Goal: Transaction & Acquisition: Purchase product/service

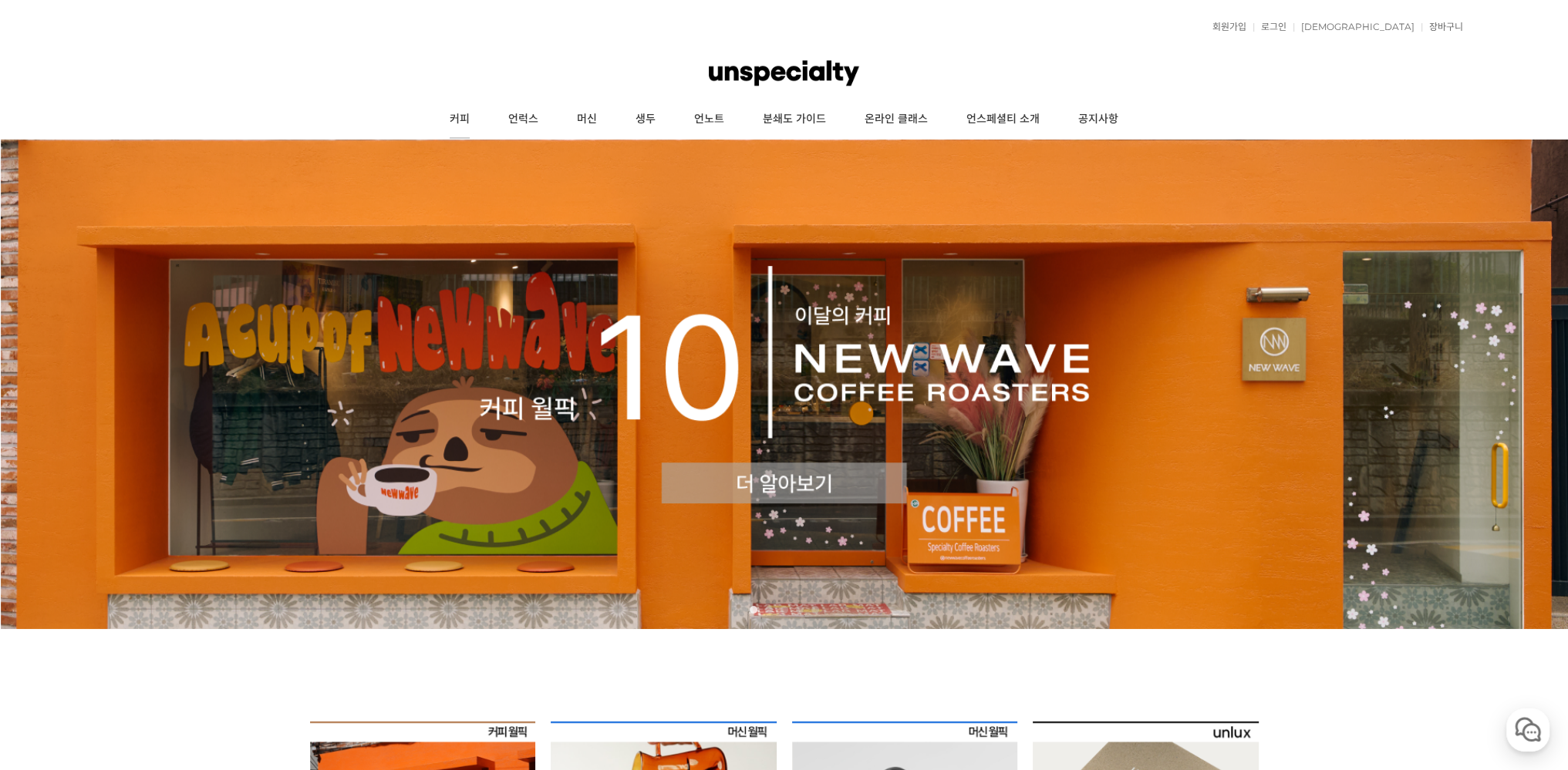
click at [463, 121] on link "커피" at bounding box center [459, 120] width 58 height 39
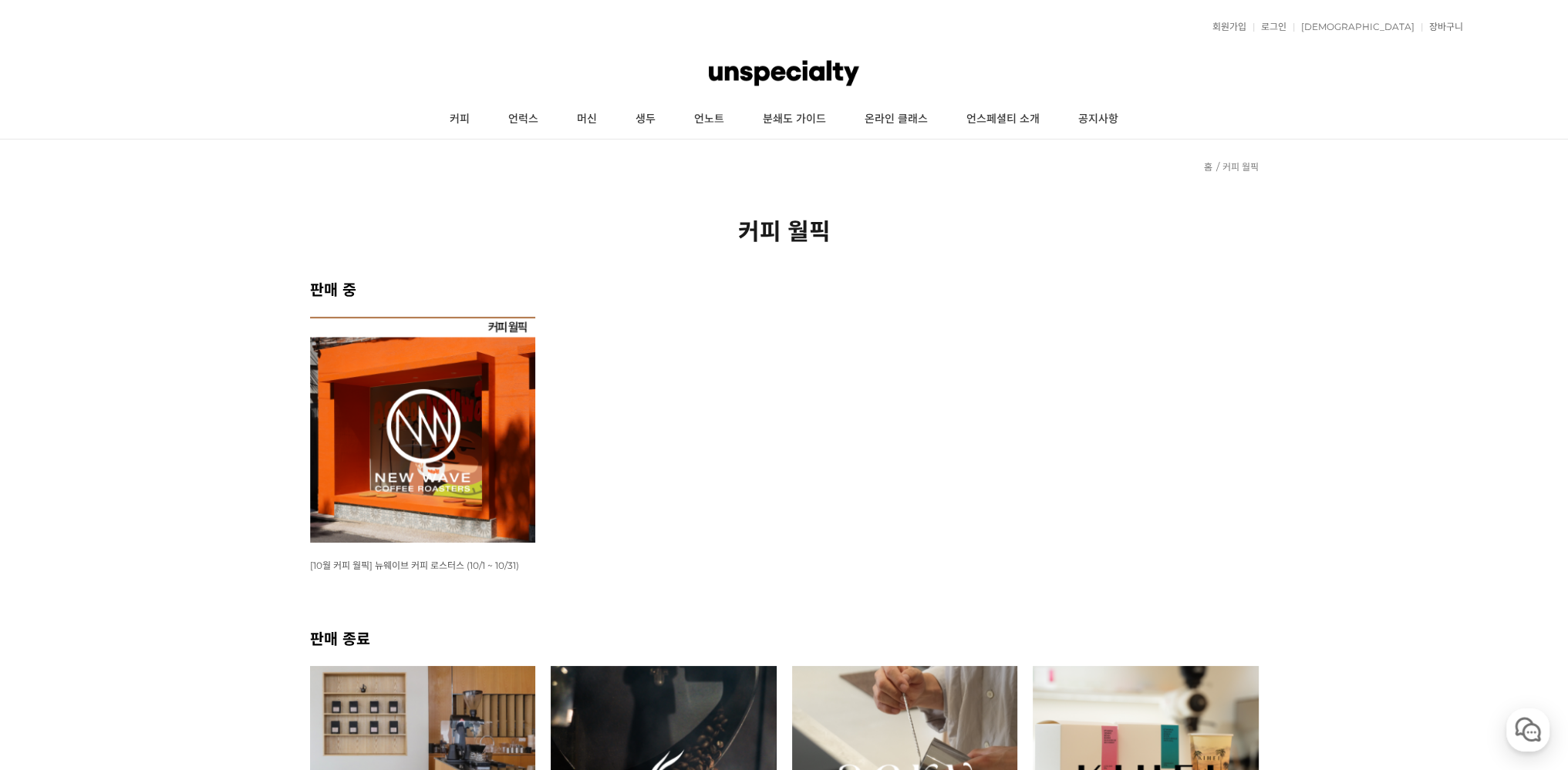
click at [419, 402] on img at bounding box center [423, 430] width 226 height 226
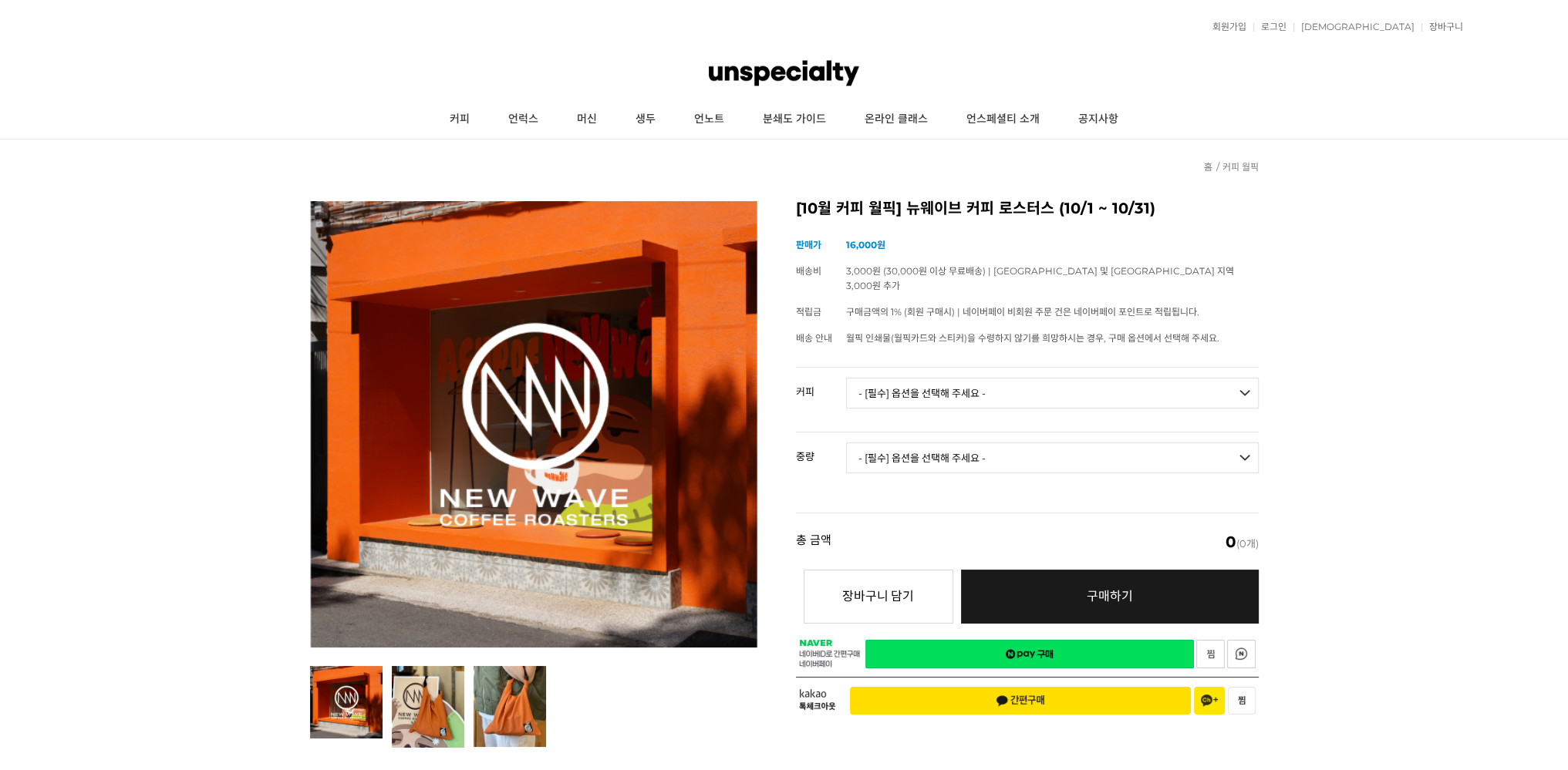
click at [983, 385] on select "- [필수] 옵션을 선택해 주세요 - ------------------- 언스페셜티 분쇄도 가이드 종이 받기 (주문 1건당 최대 1개 제공) …" at bounding box center [1052, 393] width 412 height 31
select select "[10.8 오픈] 트로피컬 캔디 (언스페셜티 블렌드)"
click at [846, 377] on select "- [필수] 옵션을 선택해 주세요 - ------------------- 언스페셜티 분쇄도 가이드 종이 받기 (주문 1건당 최대 1개 제공) …" at bounding box center [1052, 393] width 412 height 31
click at [956, 442] on select "- [필수] 옵션을 선택해 주세요 - ------------------- 200g" at bounding box center [1052, 458] width 412 height 31
select select "200g"
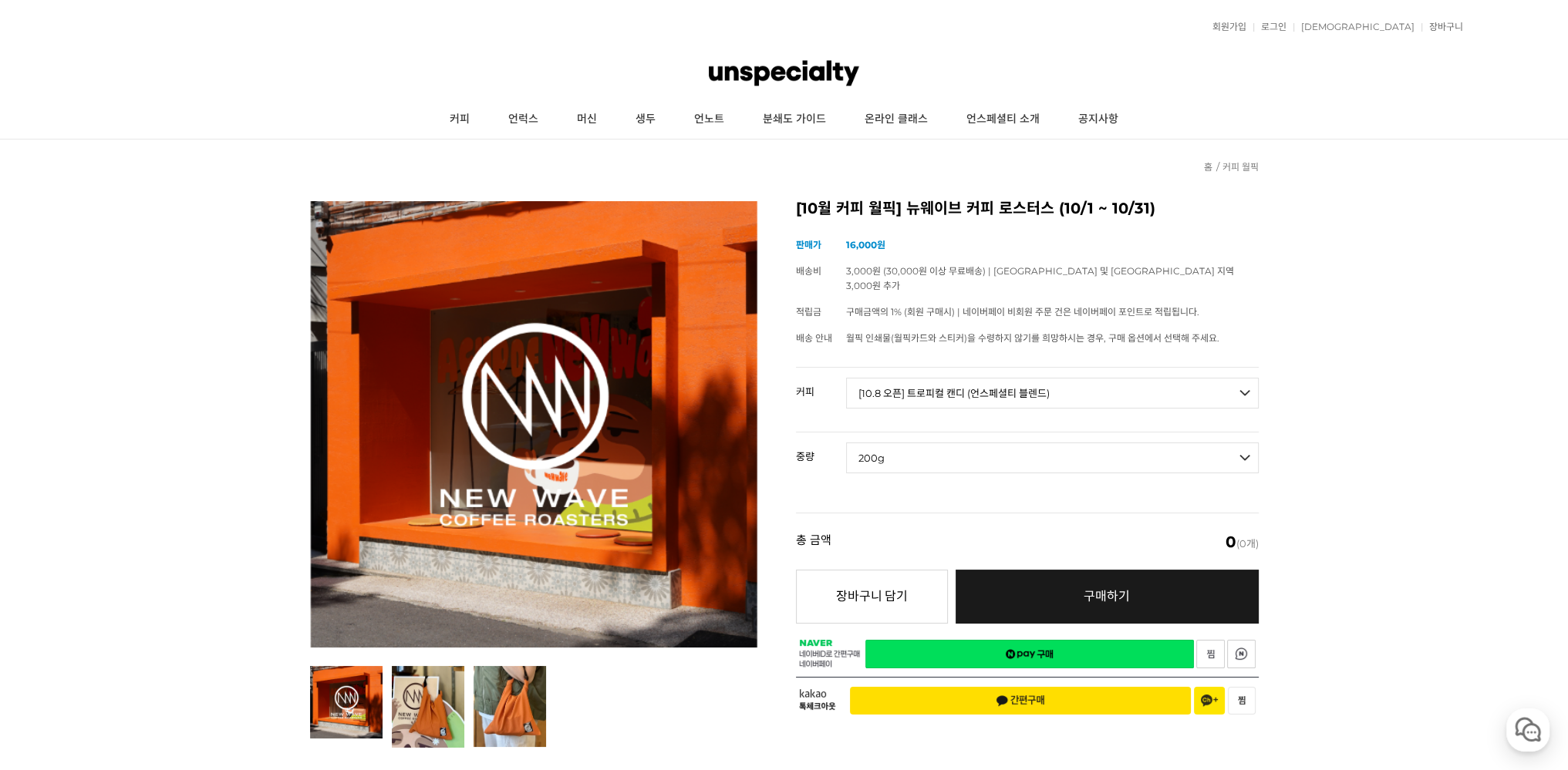
click at [846, 442] on select "- [필수] 옵션을 선택해 주세요 - ------------------- 200g" at bounding box center [1052, 458] width 412 height 31
select select "*"
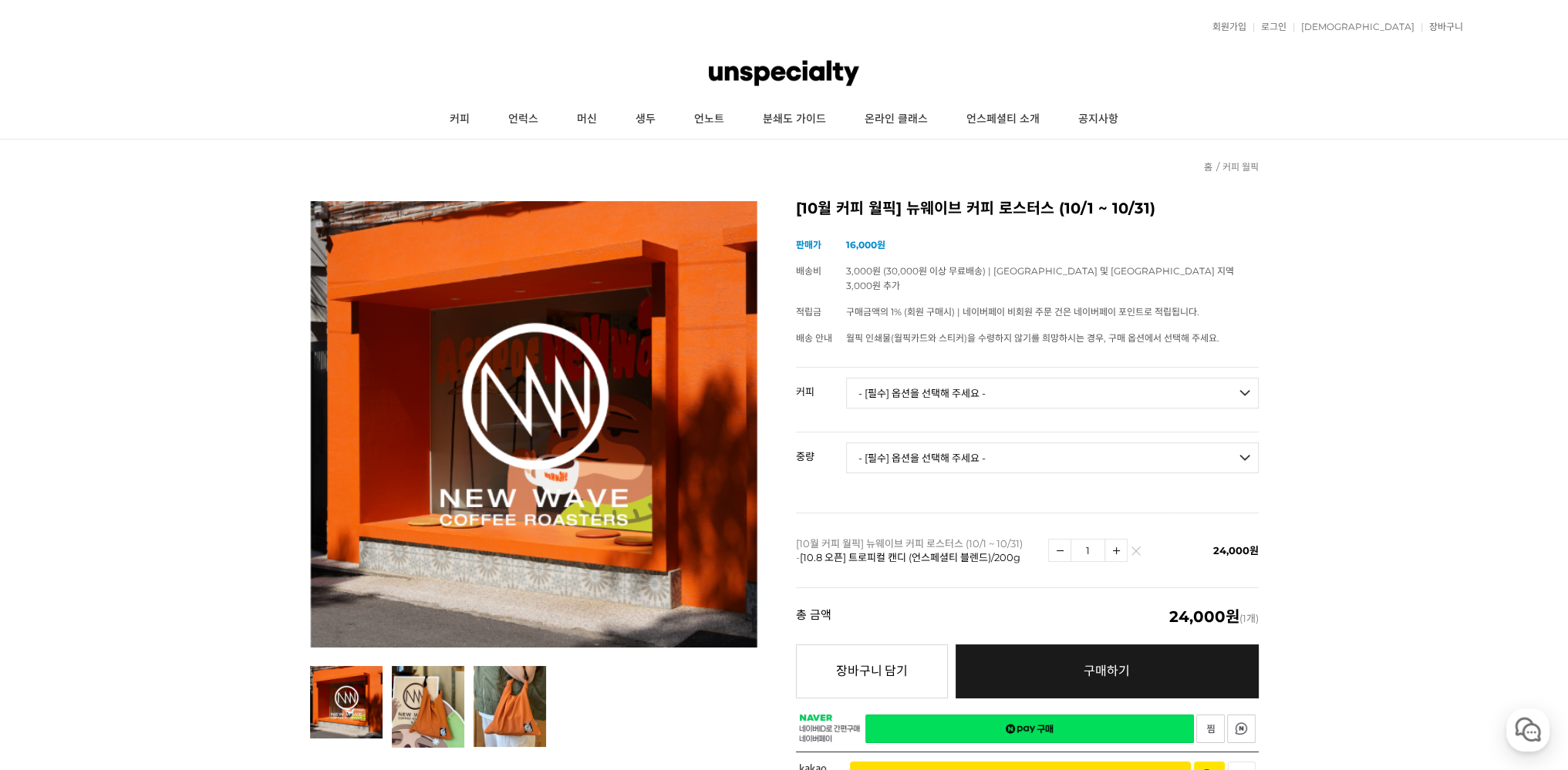
click at [961, 377] on select "- [필수] 옵션을 선택해 주세요 - ------------------- 언스페셜티 분쇄도 가이드 종이 받기 (주문 1건당 최대 1개 제공) …" at bounding box center [1052, 393] width 412 height 31
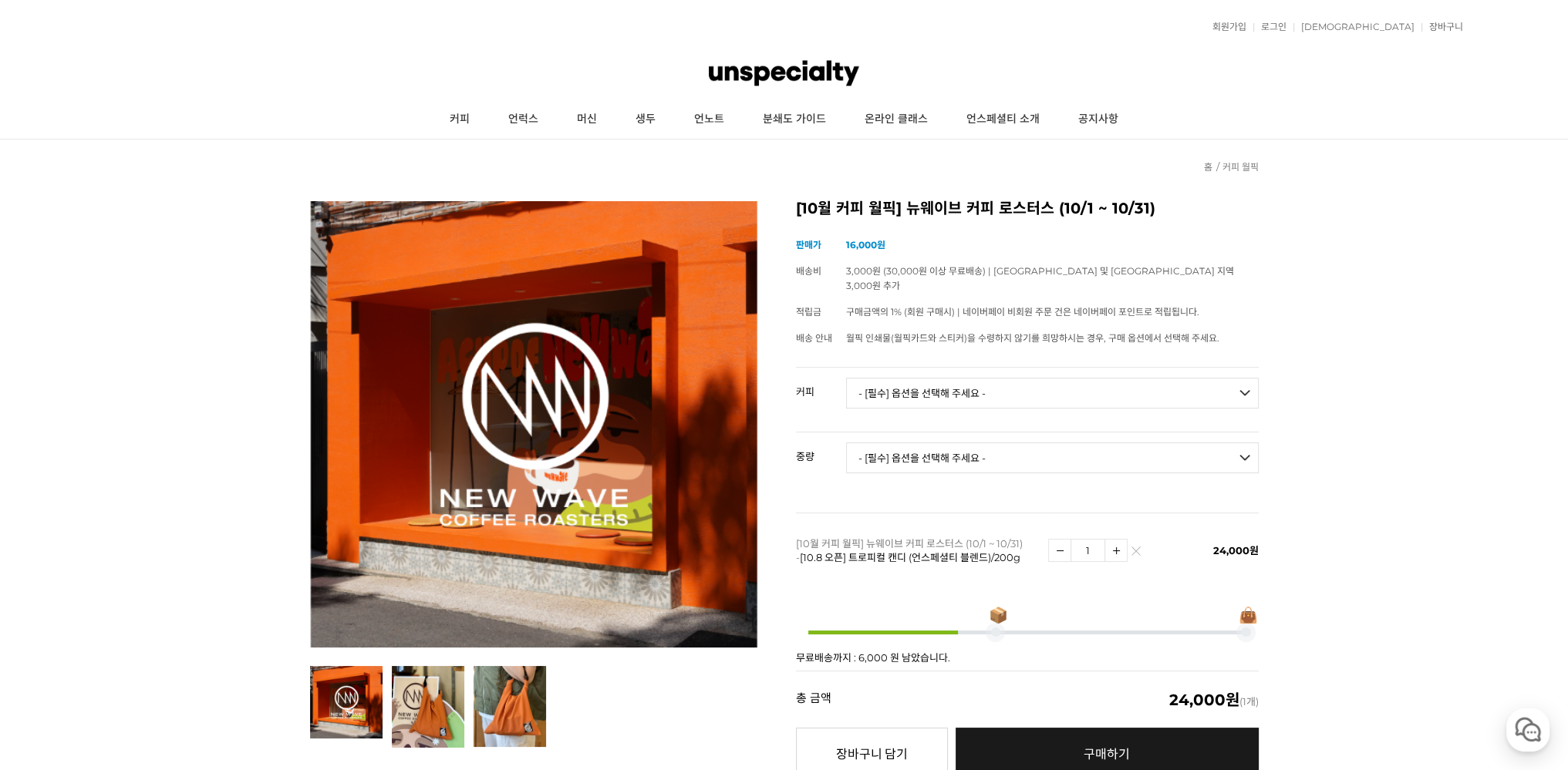
select select "다크베리 잼 (언스페셜티 블렌드)"
click at [846, 377] on select "- [필수] 옵션을 선택해 주세요 - ------------------- 언스페셜티 분쇄도 가이드 종이 받기 (주문 1건당 최대 1개 제공) …" at bounding box center [1052, 393] width 412 height 31
click at [936, 433] on td "- [필수] 옵션을 선택해 주세요 - ------------------- 200g" at bounding box center [1052, 465] width 412 height 64
click at [940, 443] on select "- [필수] 옵션을 선택해 주세요 - ------------------- 200g" at bounding box center [1052, 458] width 412 height 31
select select "200g"
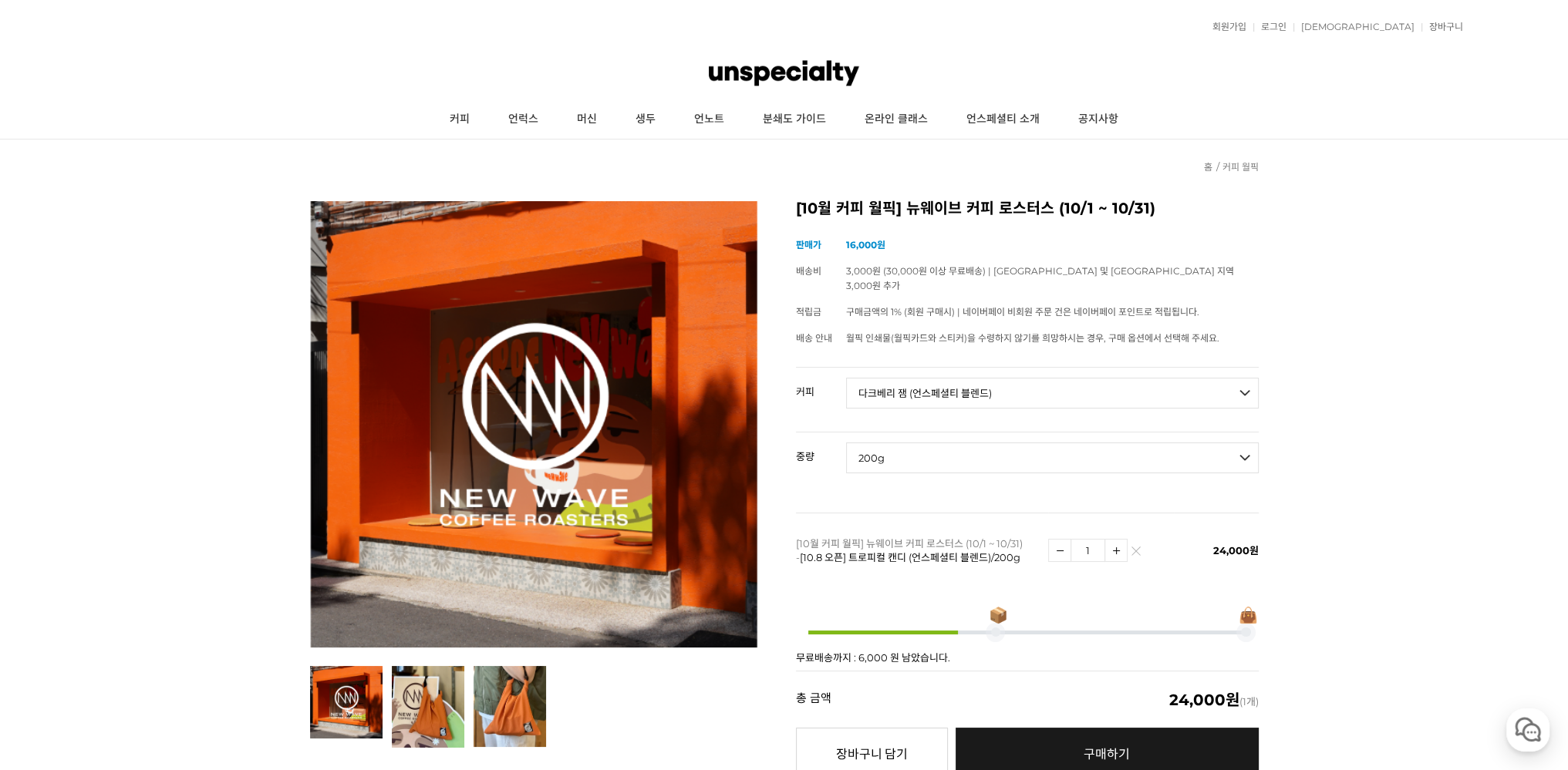
click at [846, 442] on select "- [필수] 옵션을 선택해 주세요 - ------------------- 200g" at bounding box center [1052, 458] width 412 height 31
select select "*"
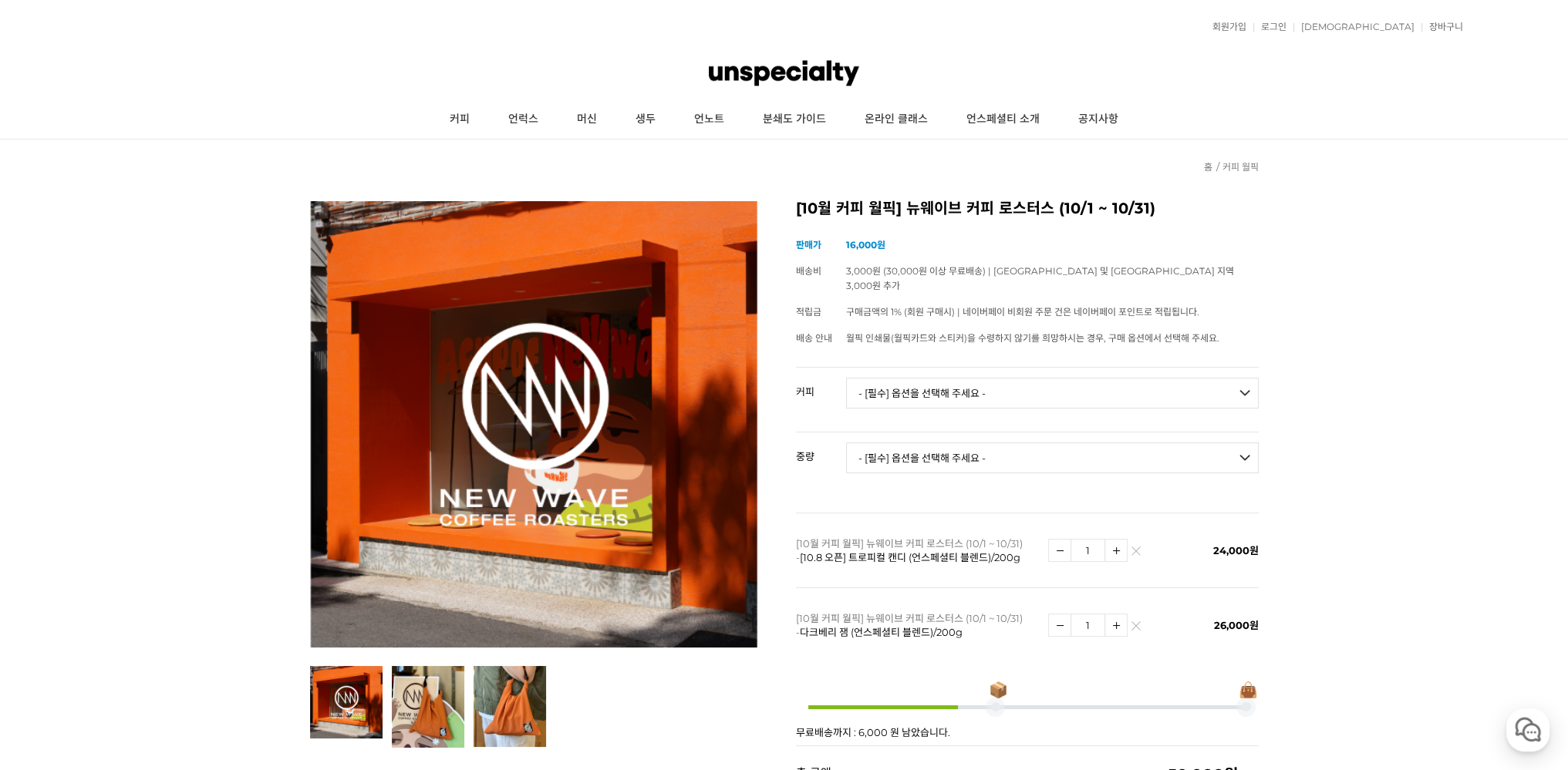
click at [939, 377] on select "- [필수] 옵션을 선택해 주세요 - ------------------- 언스페셜티 분쇄도 가이드 종이 받기 (주문 1건당 최대 1개 제공) …" at bounding box center [1052, 393] width 412 height 31
select select "[PERSON_NAME] (언스페셜티 블렌드)"
click at [846, 377] on select "- [필수] 옵션을 선택해 주세요 - ------------------- 언스페셜티 분쇄도 가이드 종이 받기 (주문 1건당 최대 1개 제공) …" at bounding box center [1052, 393] width 412 height 31
click at [927, 442] on select "- [필수] 옵션을 선택해 주세요 - ------------------- 200g" at bounding box center [1052, 458] width 412 height 31
select select "200g"
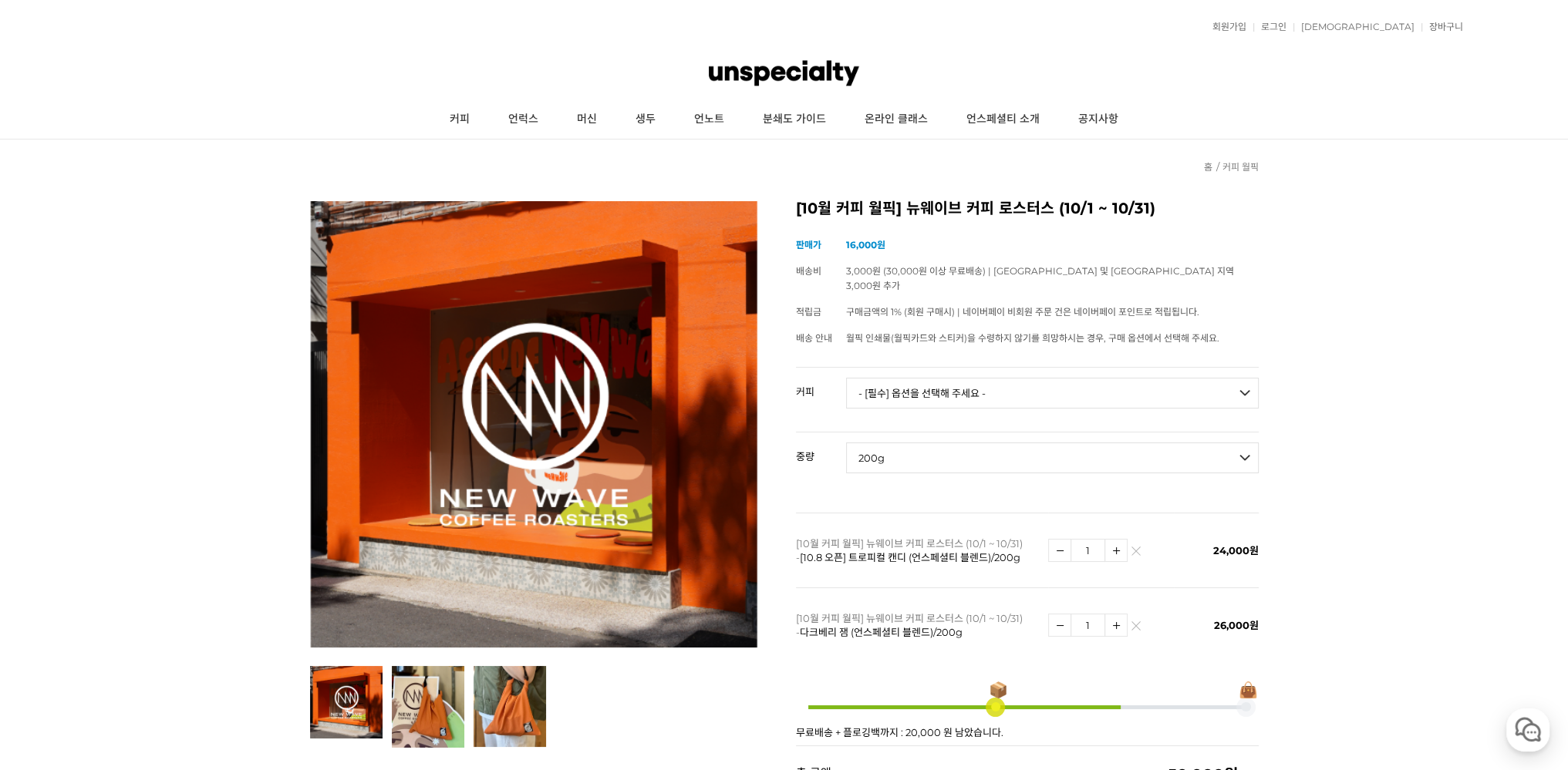
click at [846, 442] on select "- [필수] 옵션을 선택해 주세요 - ------------------- 200g" at bounding box center [1052, 458] width 412 height 31
select select "*"
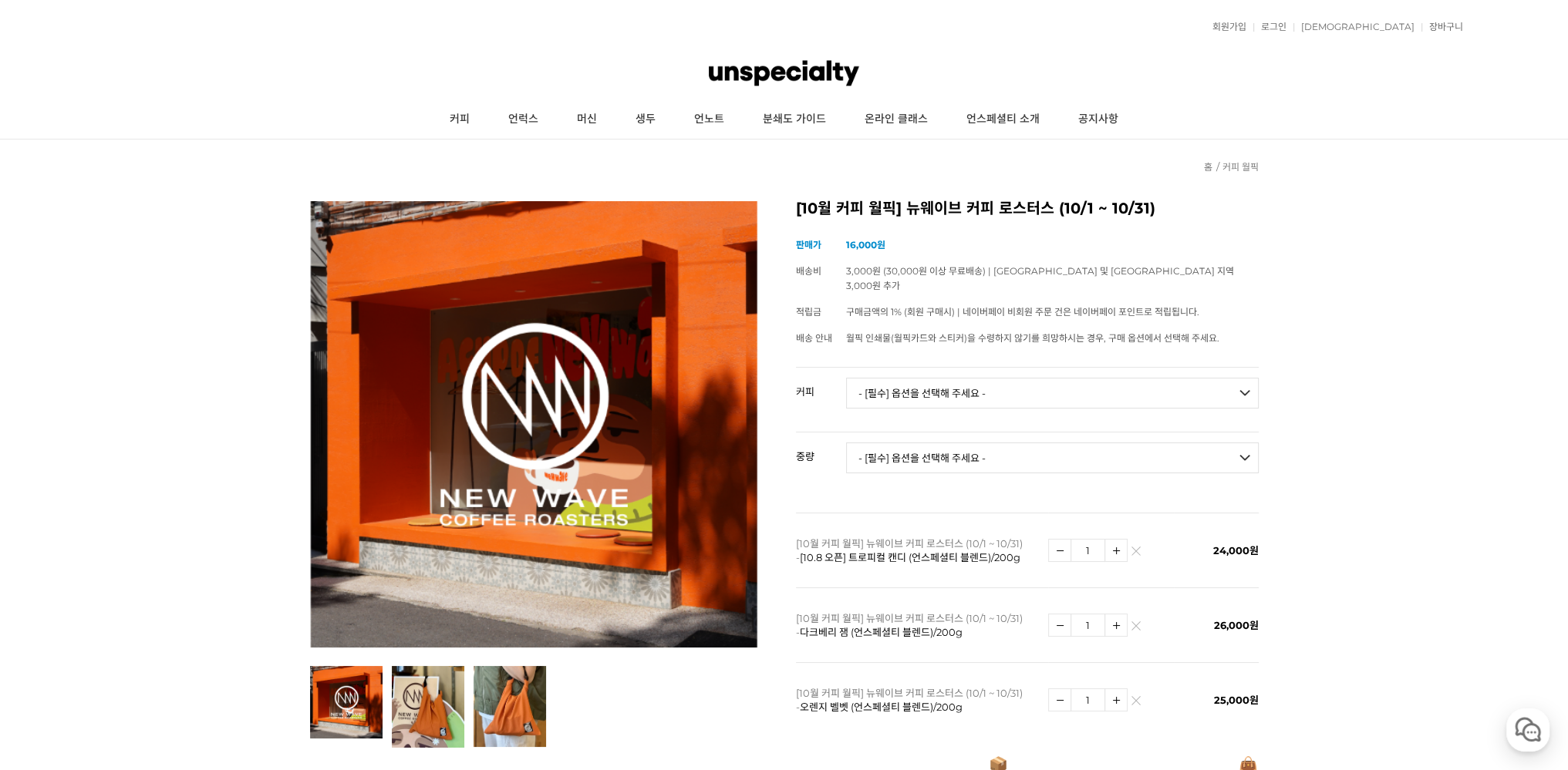
click at [917, 381] on select "- [필수] 옵션을 선택해 주세요 - ------------------- 언스페셜티 분쇄도 가이드 종이 받기 (주문 1건당 최대 1개 제공) …" at bounding box center [1052, 393] width 412 height 31
select select "[PERSON_NAME] (언스페셜티 블렌드)"
click at [846, 377] on select "- [필수] 옵션을 선택해 주세요 - ------------------- 언스페셜티 분쇄도 가이드 종이 받기 (주문 1건당 최대 1개 제공) …" at bounding box center [1052, 393] width 412 height 31
click at [933, 442] on select "- [필수] 옵션을 선택해 주세요 - ------------------- 200g" at bounding box center [1052, 458] width 412 height 31
select select "200g"
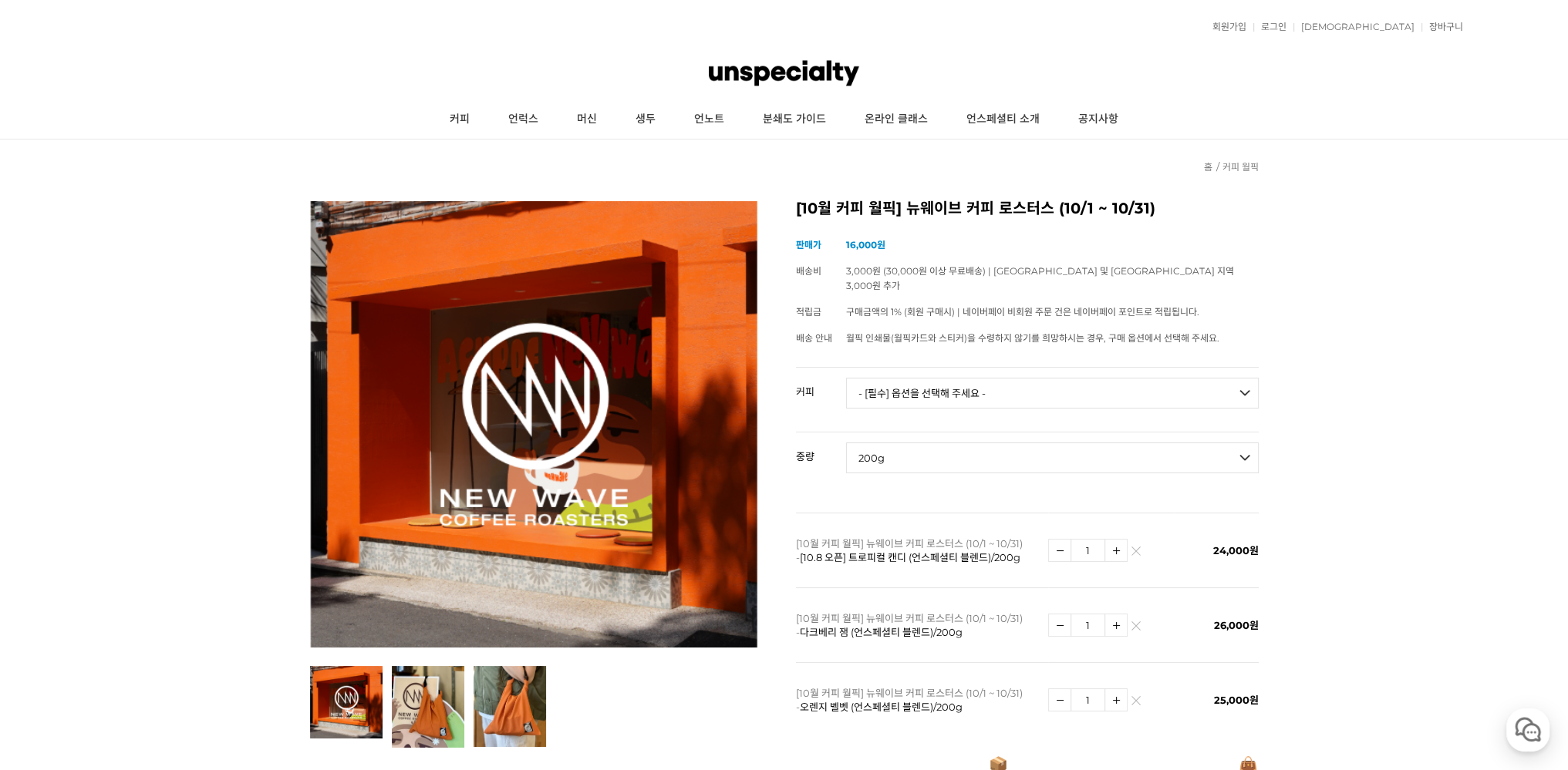
click at [846, 442] on select "- [필수] 옵션을 선택해 주세요 - ------------------- 200g" at bounding box center [1052, 458] width 412 height 31
select select "*"
click at [943, 377] on select "- [필수] 옵션을 선택해 주세요 - ------------------- 언스페셜티 분쇄도 가이드 종이 받기 (주문 1건당 최대 1개 제공) …" at bounding box center [1052, 393] width 412 height 31
select select "플로럴 블라썸 (언스페셜티 블렌드)"
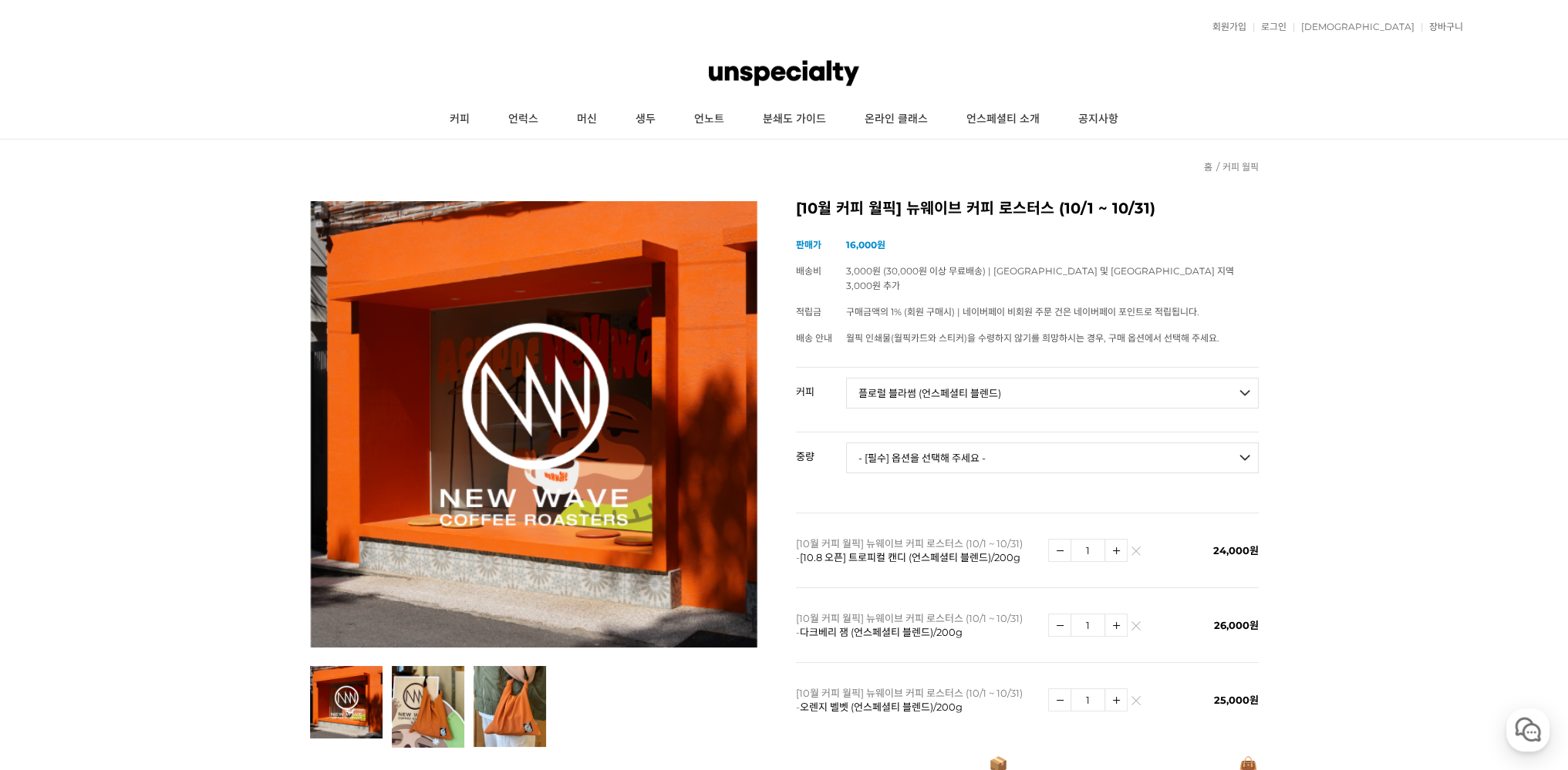
click at [846, 377] on select "- [필수] 옵션을 선택해 주세요 - ------------------- 언스페셜티 분쇄도 가이드 종이 받기 (주문 1건당 최대 1개 제공) …" at bounding box center [1052, 393] width 412 height 31
click at [921, 442] on select "- [필수] 옵션을 선택해 주세요 - ------------------- 200g" at bounding box center [1052, 458] width 412 height 31
select select "200g"
click at [846, 442] on select "- [필수] 옵션을 선택해 주세요 - ------------------- 200g" at bounding box center [1052, 458] width 412 height 31
select select "*"
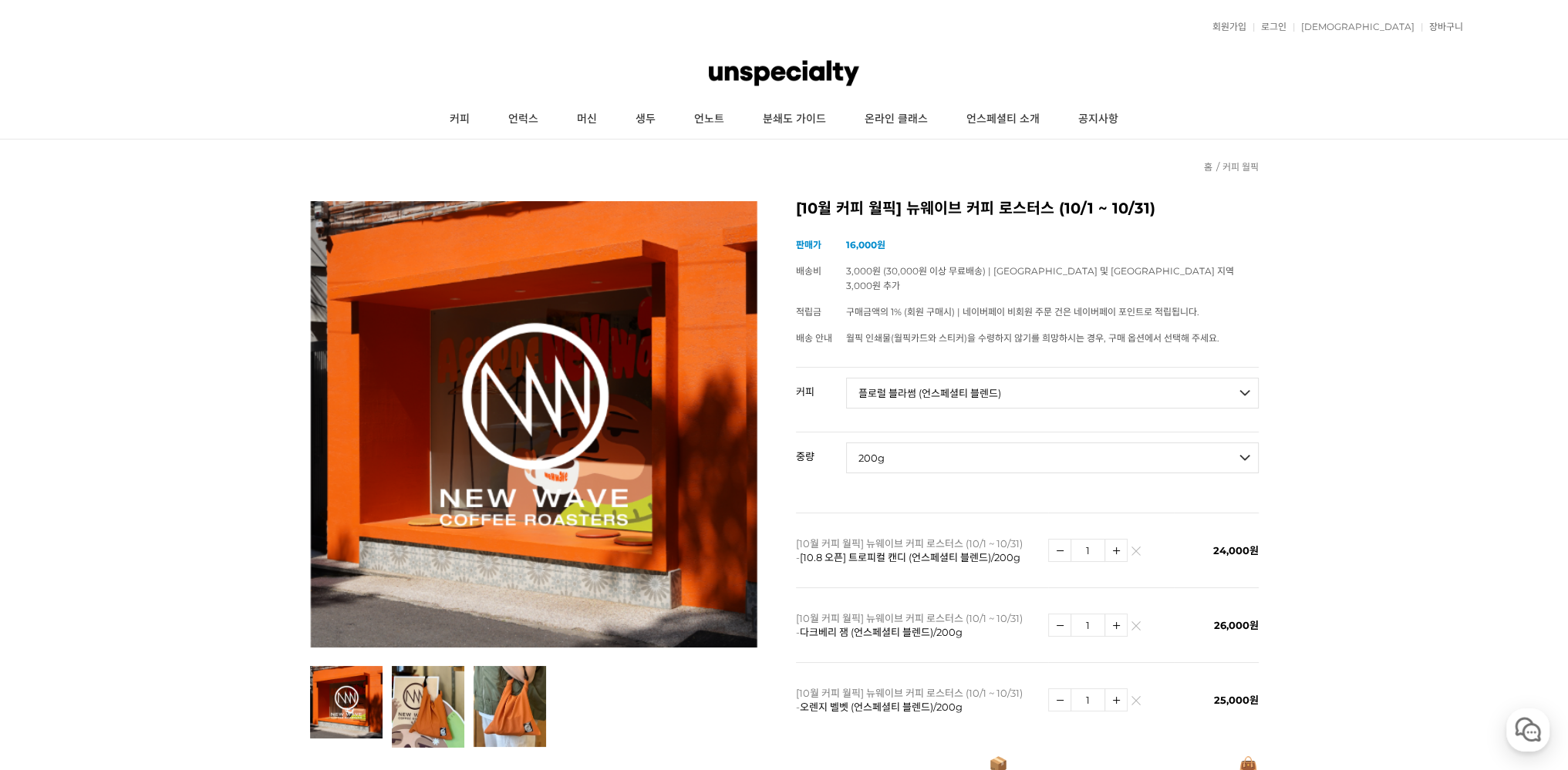
select select "*"
drag, startPoint x: 1327, startPoint y: 482, endPoint x: 1345, endPoint y: 468, distance: 22.8
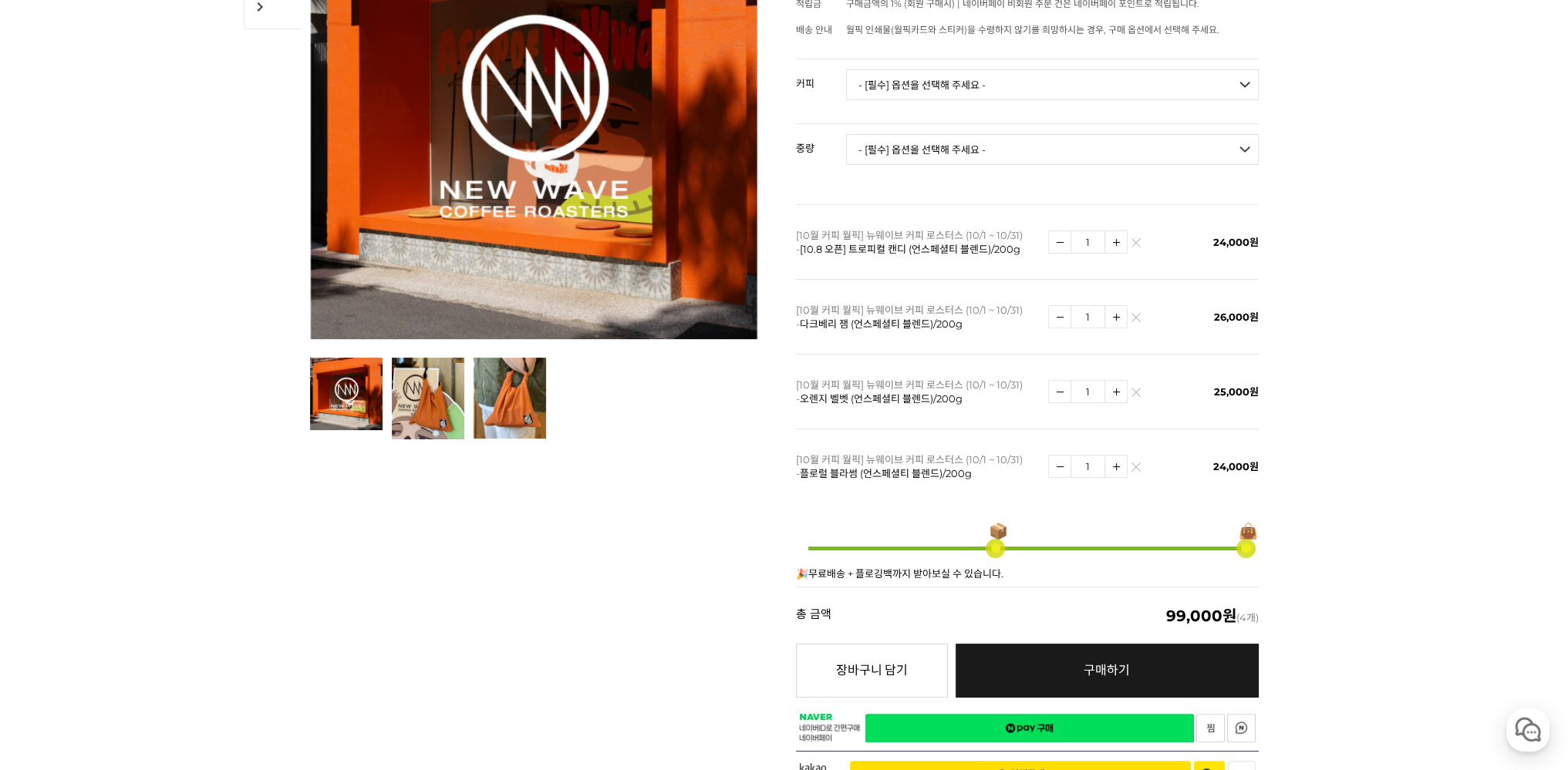
scroll to position [385, 0]
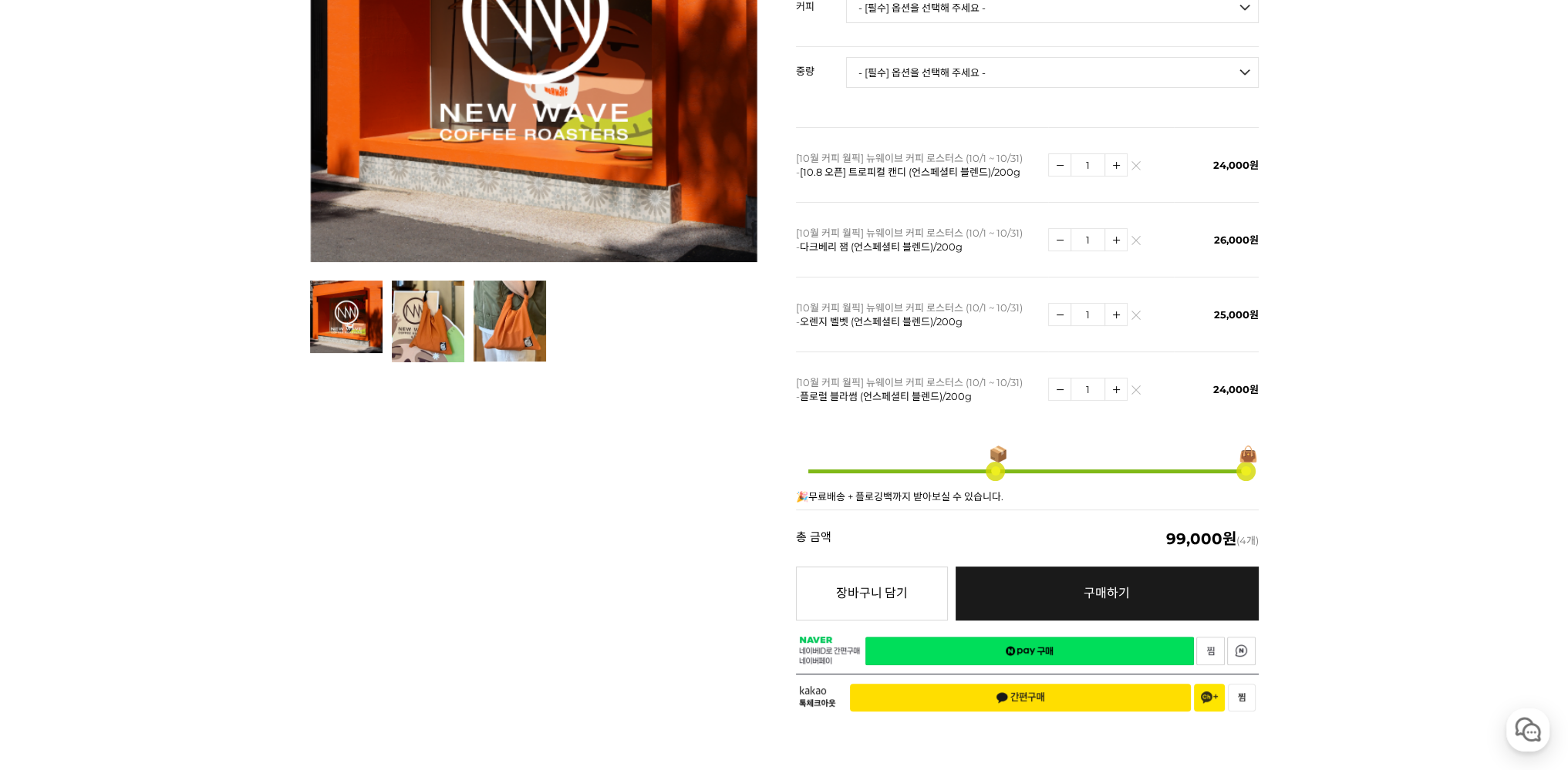
click at [1070, 641] on link "네이버페이 구매하기" at bounding box center [1029, 650] width 329 height 28
